Goal: Check status: Check status

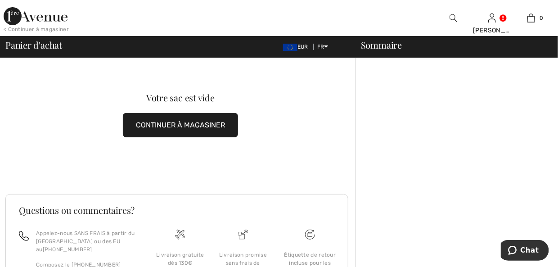
click at [496, 17] on link at bounding box center [492, 18] width 8 height 9
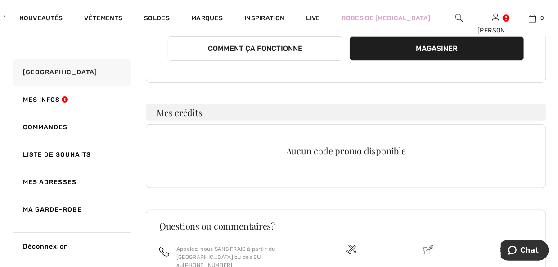
scroll to position [225, 0]
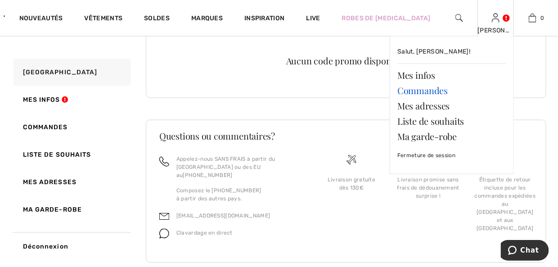
click at [426, 90] on link "Commandes" at bounding box center [452, 90] width 109 height 15
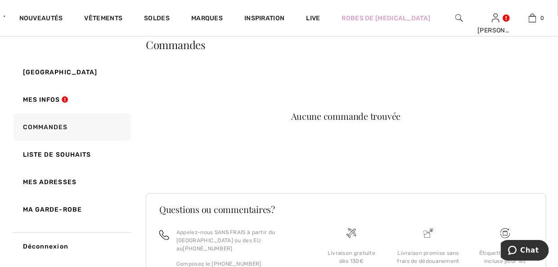
scroll to position [90, 0]
